Goal: Information Seeking & Learning: Find specific fact

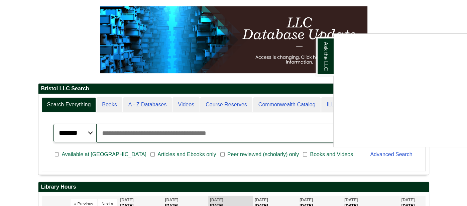
scroll to position [86, 0]
click at [154, 137] on div "Ask the LLC" at bounding box center [233, 103] width 467 height 206
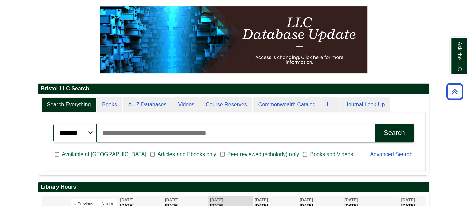
click at [158, 134] on input "Search articles, books, journals & more" at bounding box center [236, 133] width 278 height 19
type input "**********"
click at [375, 124] on button "Search" at bounding box center [394, 133] width 38 height 19
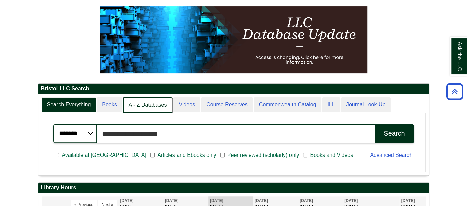
scroll to position [81, 390]
click at [160, 105] on link "A - Z Databases" at bounding box center [148, 105] width 50 height 16
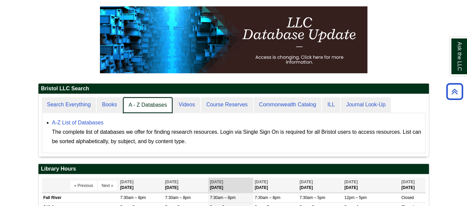
click at [160, 105] on link "A - Z Databases" at bounding box center [148, 105] width 50 height 16
click at [135, 101] on link "A - Z Databases" at bounding box center [148, 105] width 50 height 16
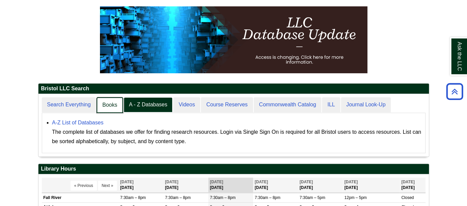
click at [118, 106] on link "Books" at bounding box center [110, 105] width 26 height 16
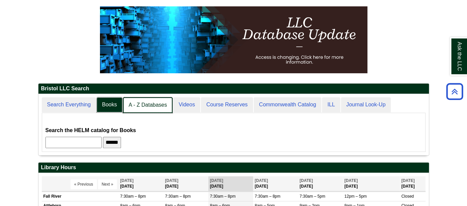
scroll to position [60, 390]
click at [130, 103] on link "A - Z Databases" at bounding box center [148, 105] width 50 height 16
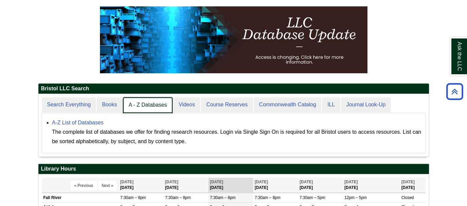
scroll to position [61, 390]
click at [146, 103] on link "A - Z Databases" at bounding box center [148, 105] width 50 height 16
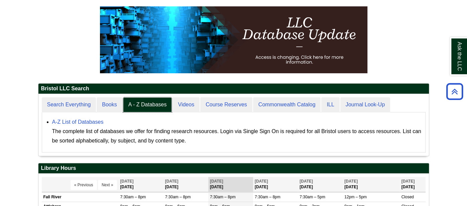
scroll to position [3, 3]
click at [82, 122] on link "A-Z List of Databases" at bounding box center [77, 122] width 51 height 6
